Goal: Task Accomplishment & Management: Use online tool/utility

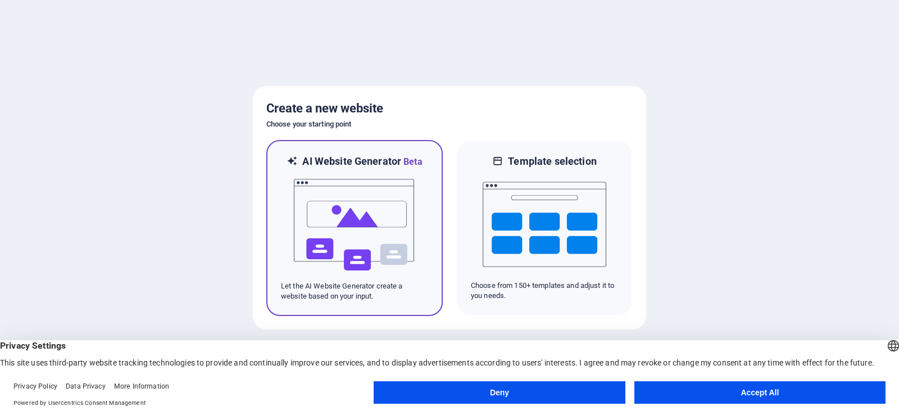
click at [366, 219] on img at bounding box center [355, 225] width 124 height 112
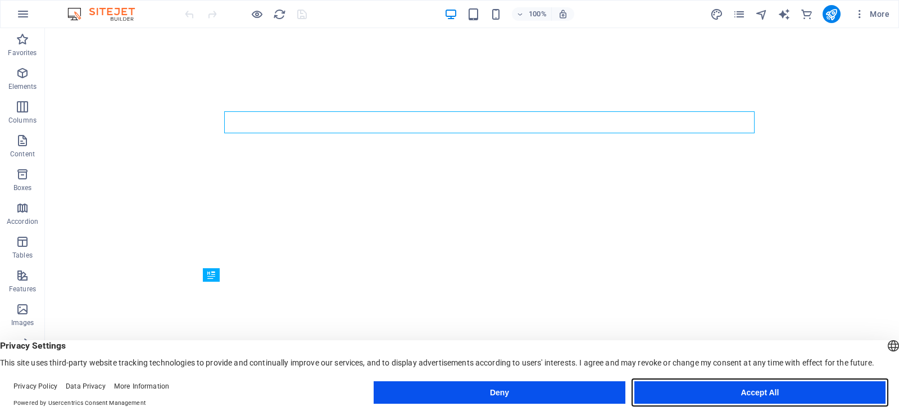
click at [760, 397] on button "Accept All" at bounding box center [760, 392] width 251 height 22
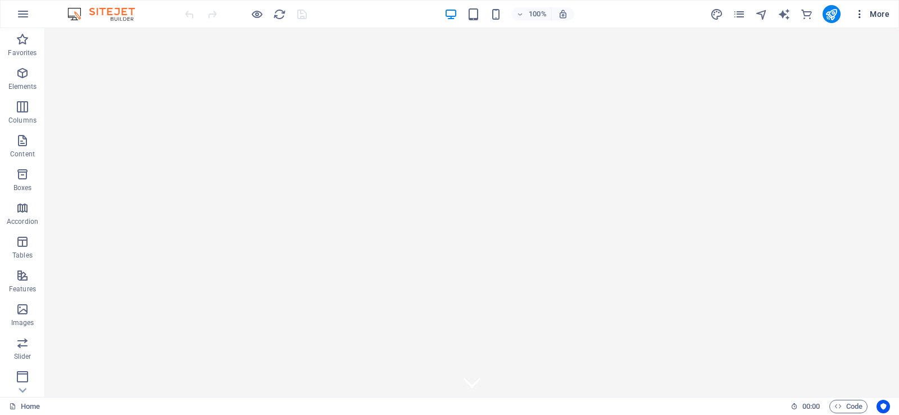
click at [873, 10] on span "More" at bounding box center [872, 13] width 35 height 11
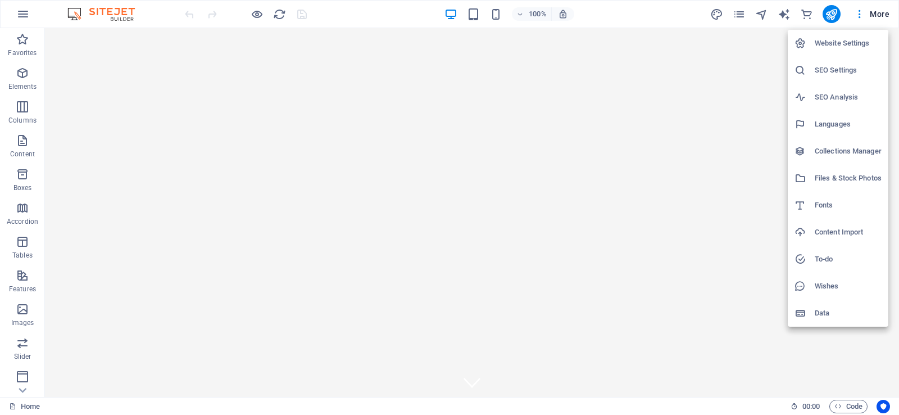
click at [652, 120] on div at bounding box center [449, 207] width 899 height 415
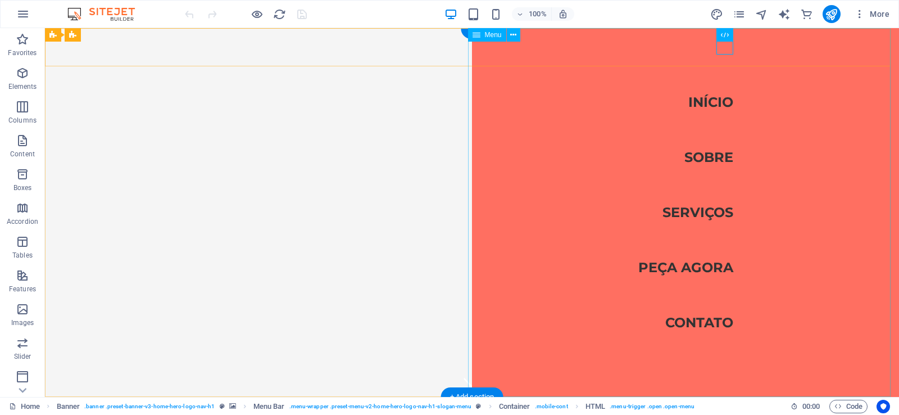
click at [703, 98] on nav "Início Sobre Serviços Peça Agora Contato" at bounding box center [685, 212] width 427 height 369
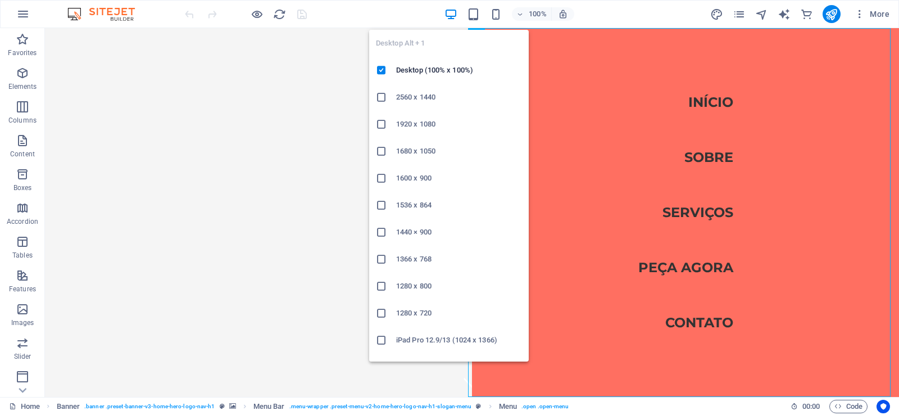
click at [452, 16] on icon "button" at bounding box center [451, 14] width 13 height 13
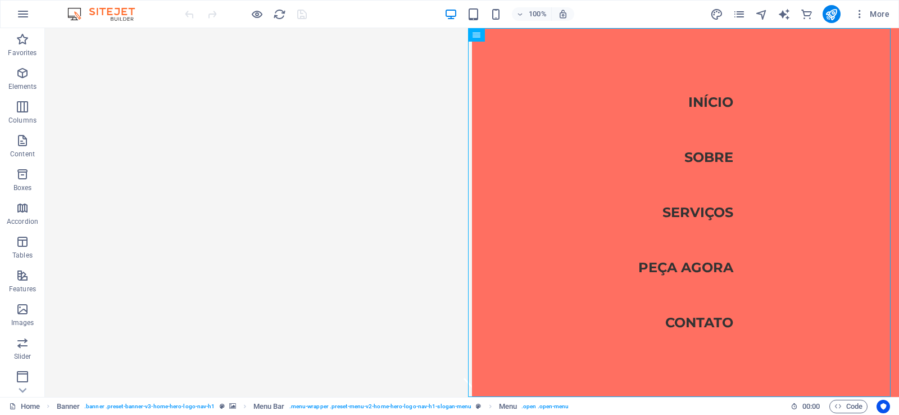
click at [160, 17] on div "100% More" at bounding box center [450, 14] width 898 height 27
click at [275, 13] on icon "reload" at bounding box center [279, 14] width 13 height 13
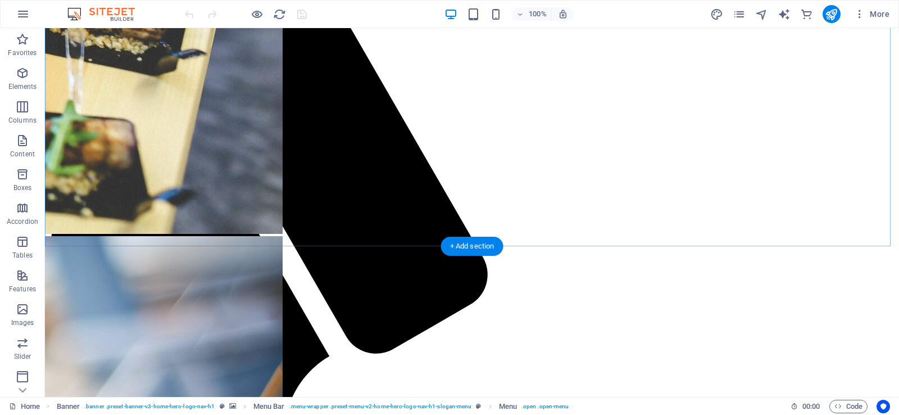
scroll to position [562, 0]
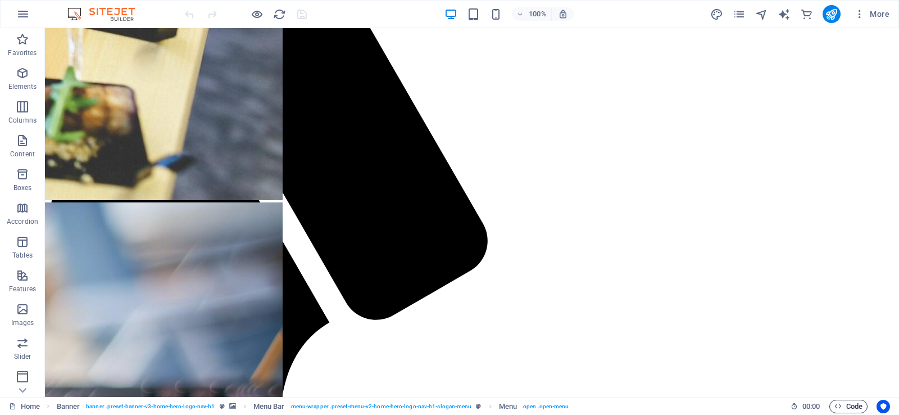
click at [855, 407] on span "Code" at bounding box center [849, 406] width 28 height 13
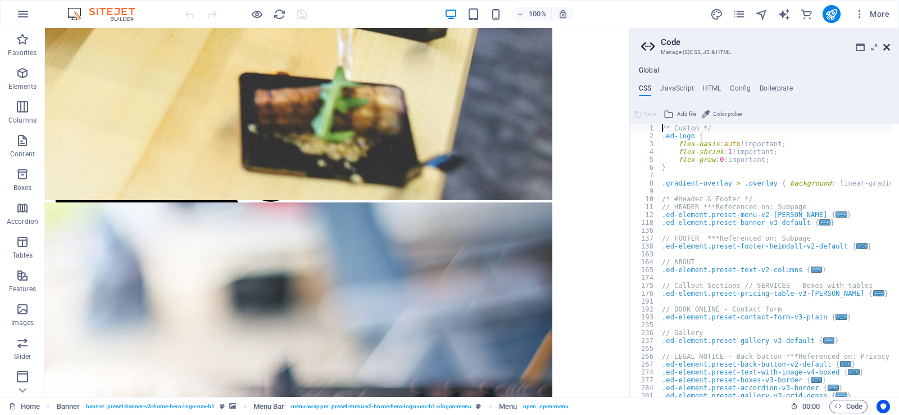
click at [890, 44] on icon at bounding box center [887, 47] width 7 height 9
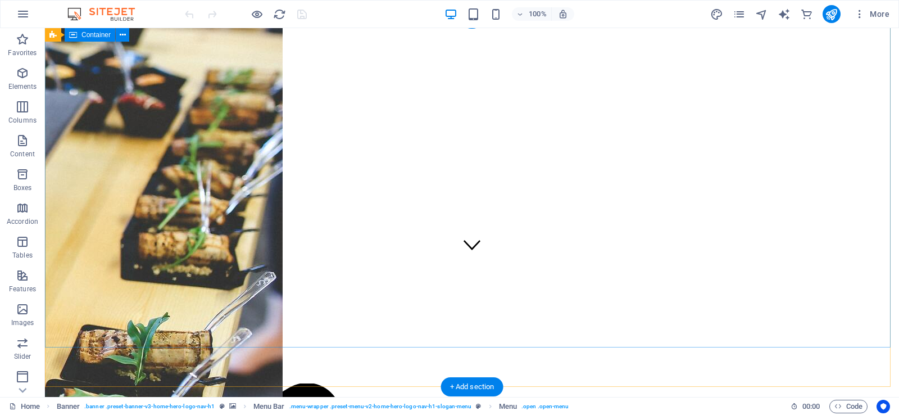
scroll to position [0, 0]
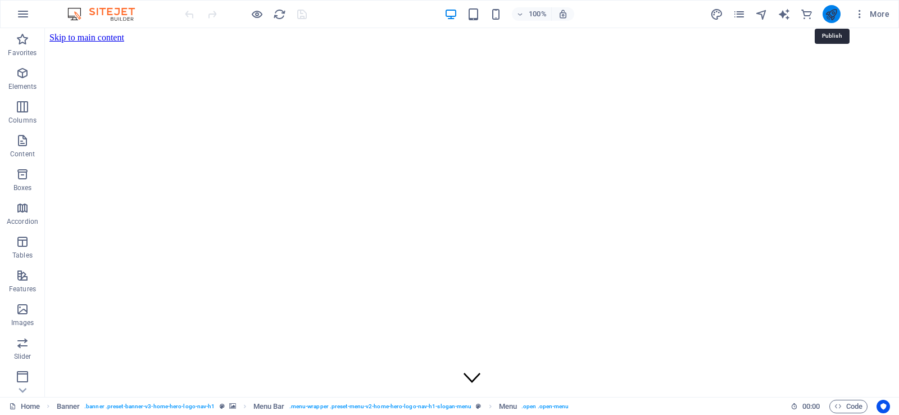
click at [829, 11] on icon "publish" at bounding box center [831, 14] width 13 height 13
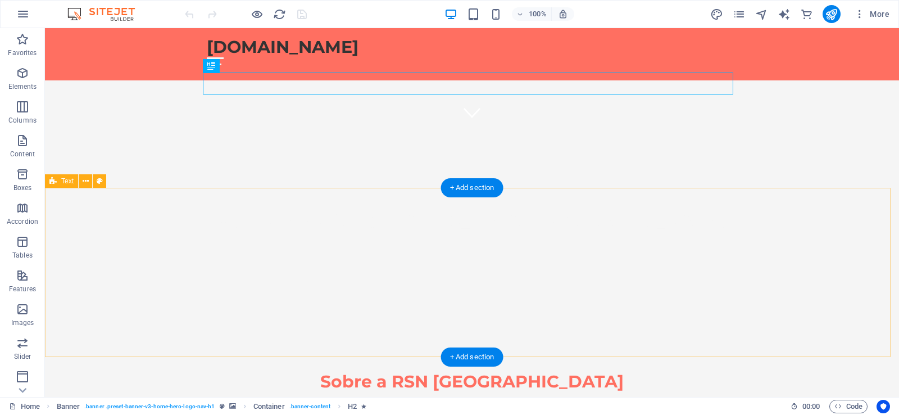
scroll to position [281, 0]
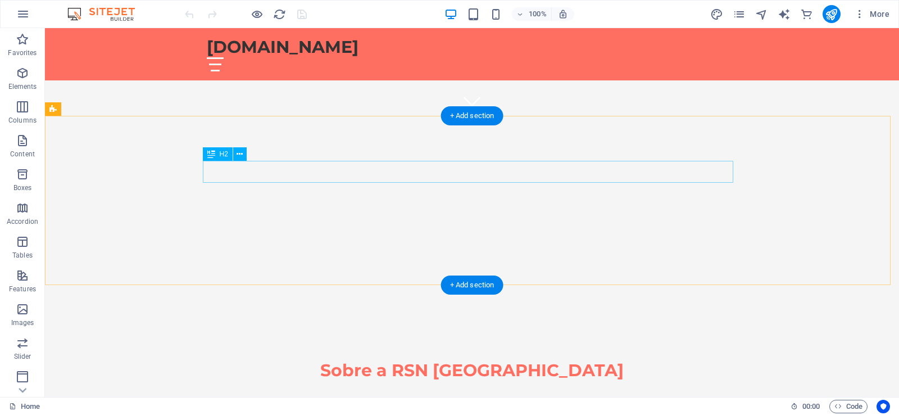
click at [458, 359] on div "Sobre a RSN [GEOGRAPHIC_DATA]" at bounding box center [472, 370] width 531 height 22
click at [472, 359] on div "Sobre a RSN Brasil" at bounding box center [472, 370] width 531 height 22
click at [462, 359] on div "Sobre a RSN Brasil" at bounding box center [472, 370] width 531 height 22
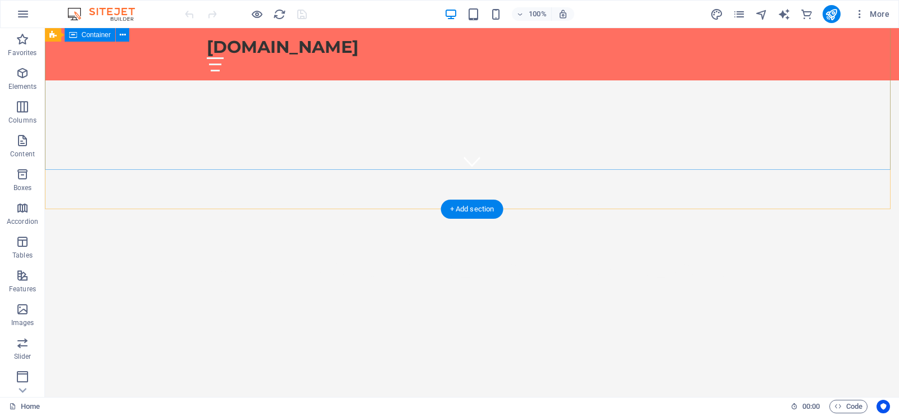
scroll to position [225, 0]
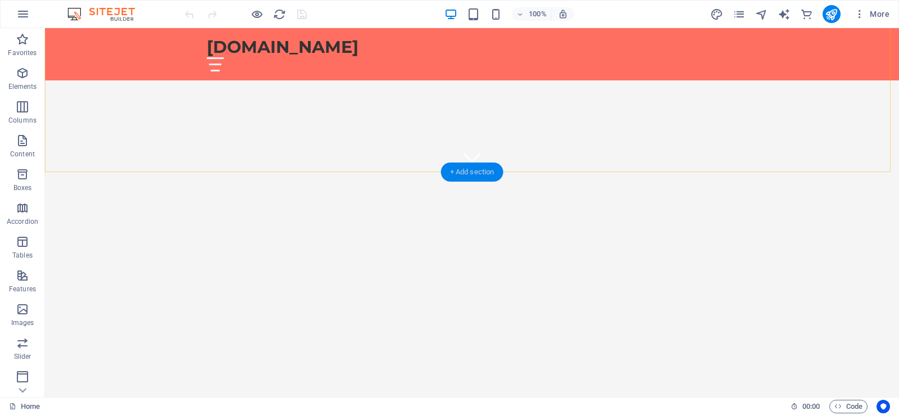
click at [481, 171] on div "+ Add section" at bounding box center [472, 171] width 62 height 19
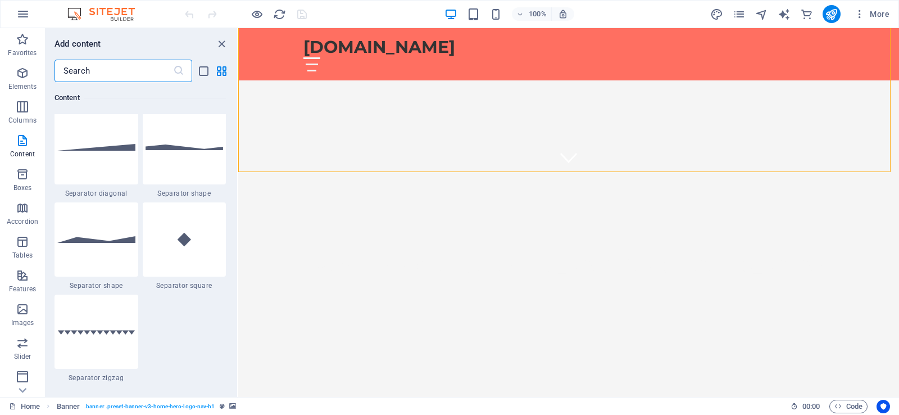
scroll to position [3035, 0]
